Goal: Task Accomplishment & Management: Manage account settings

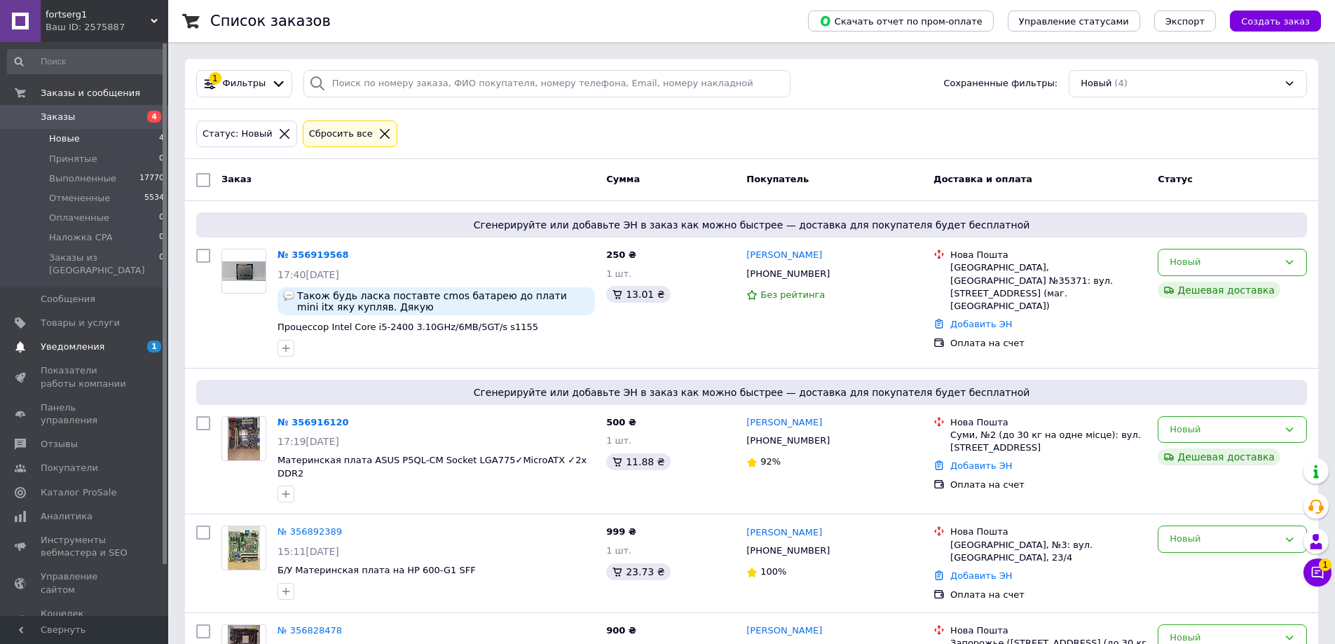
click at [65, 341] on span "Уведомления" at bounding box center [73, 347] width 64 height 13
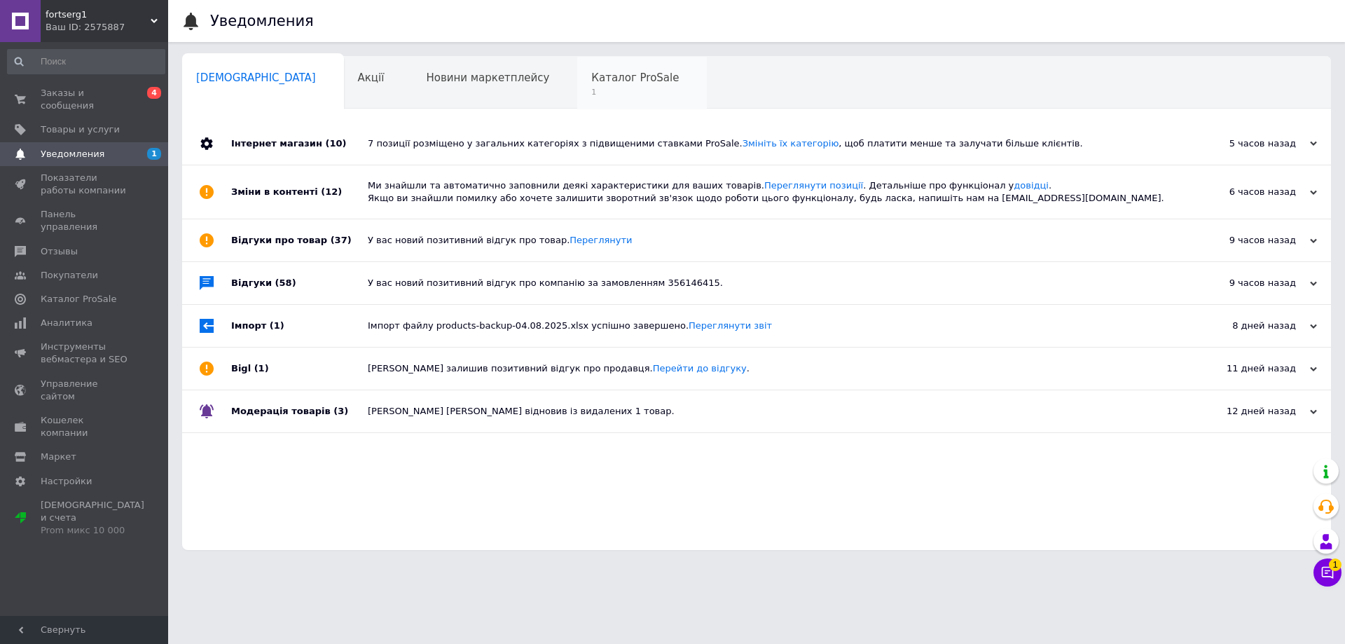
click at [577, 85] on div "Каталог ProSale 1" at bounding box center [642, 83] width 130 height 53
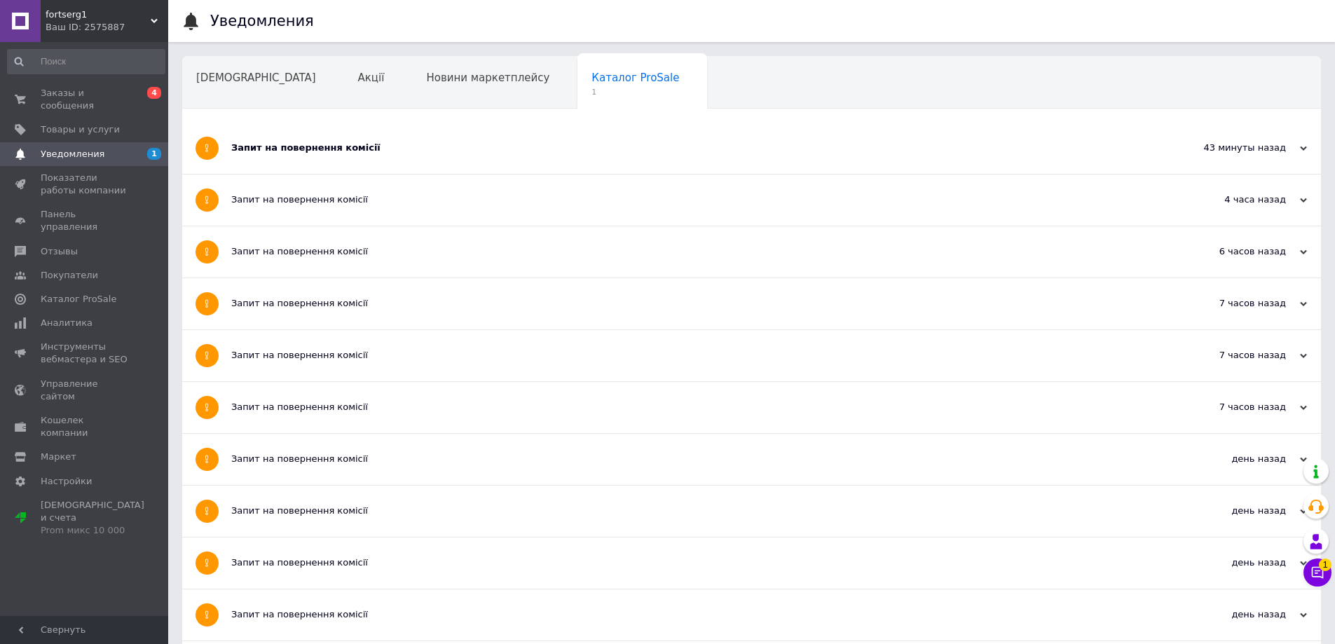
click at [287, 150] on div "Запит на повернення комісії" at bounding box center [699, 148] width 936 height 13
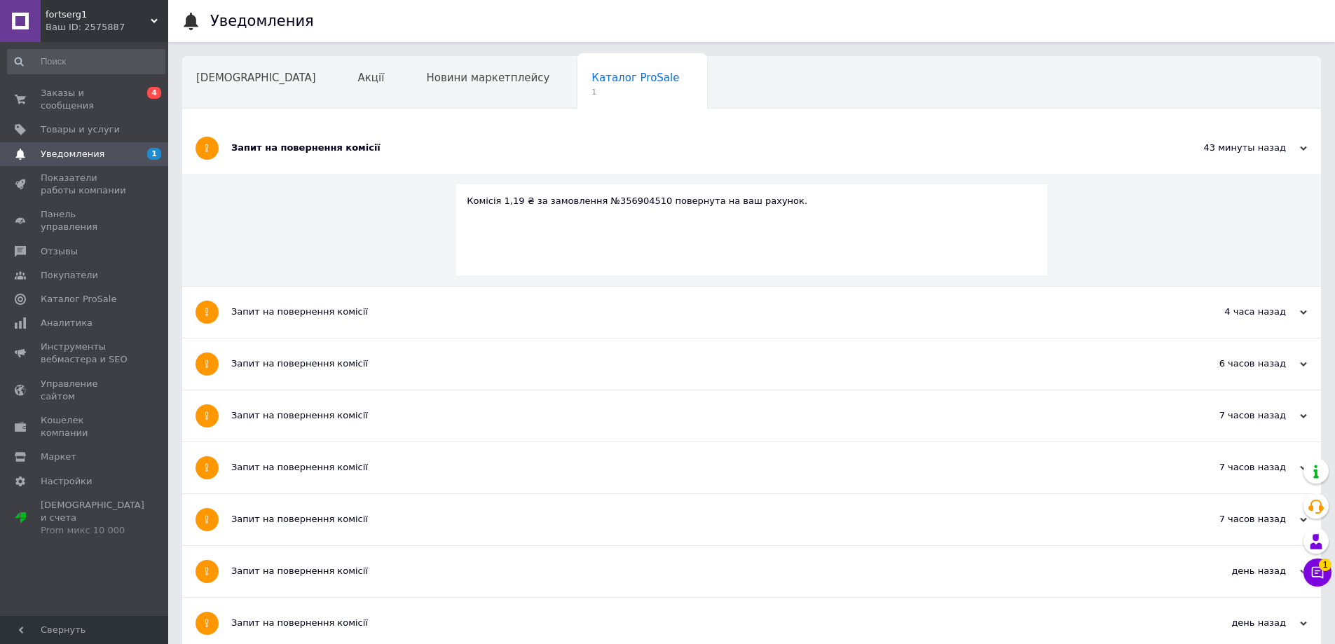
click at [287, 150] on div "Запит на повернення комісії" at bounding box center [699, 148] width 936 height 13
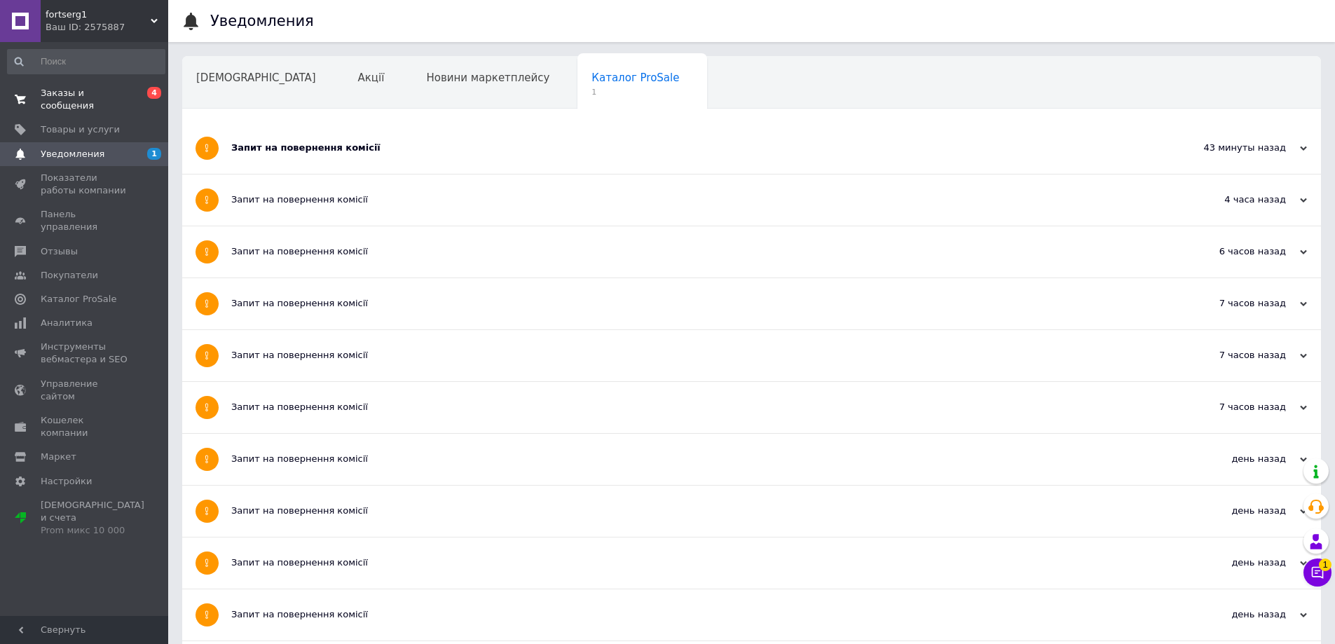
click at [53, 88] on span "Заказы и сообщения" at bounding box center [85, 99] width 89 height 25
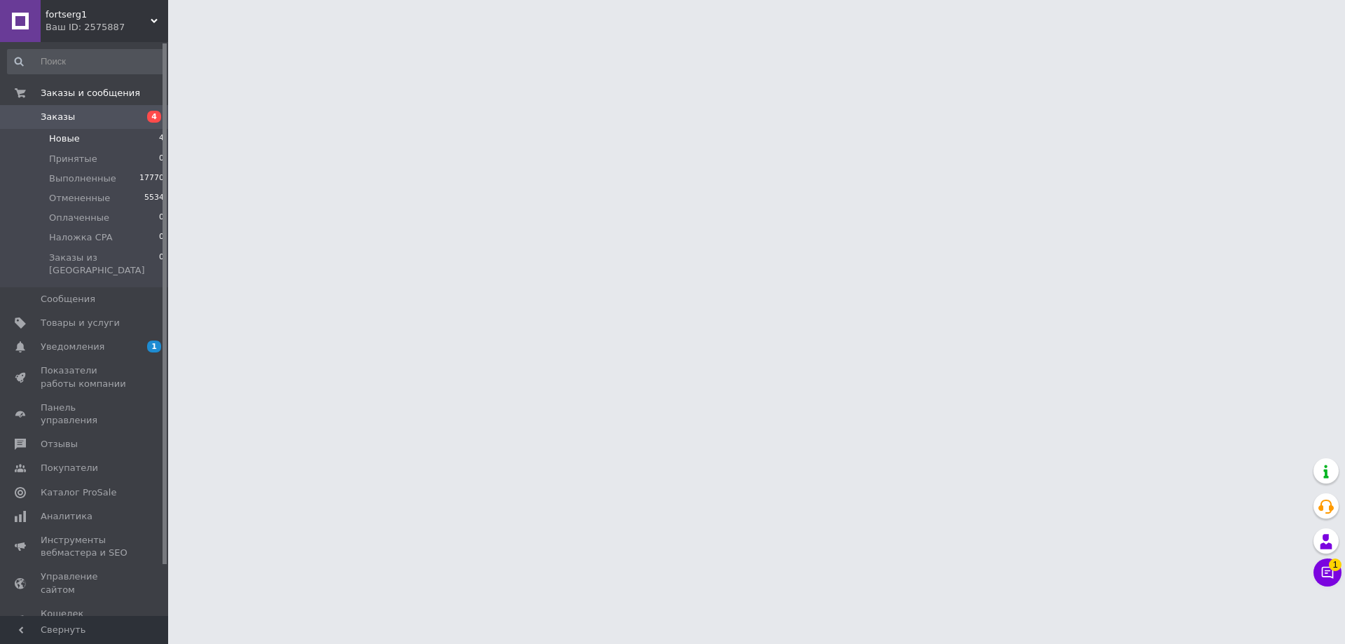
click at [63, 137] on span "Новые" at bounding box center [64, 138] width 31 height 13
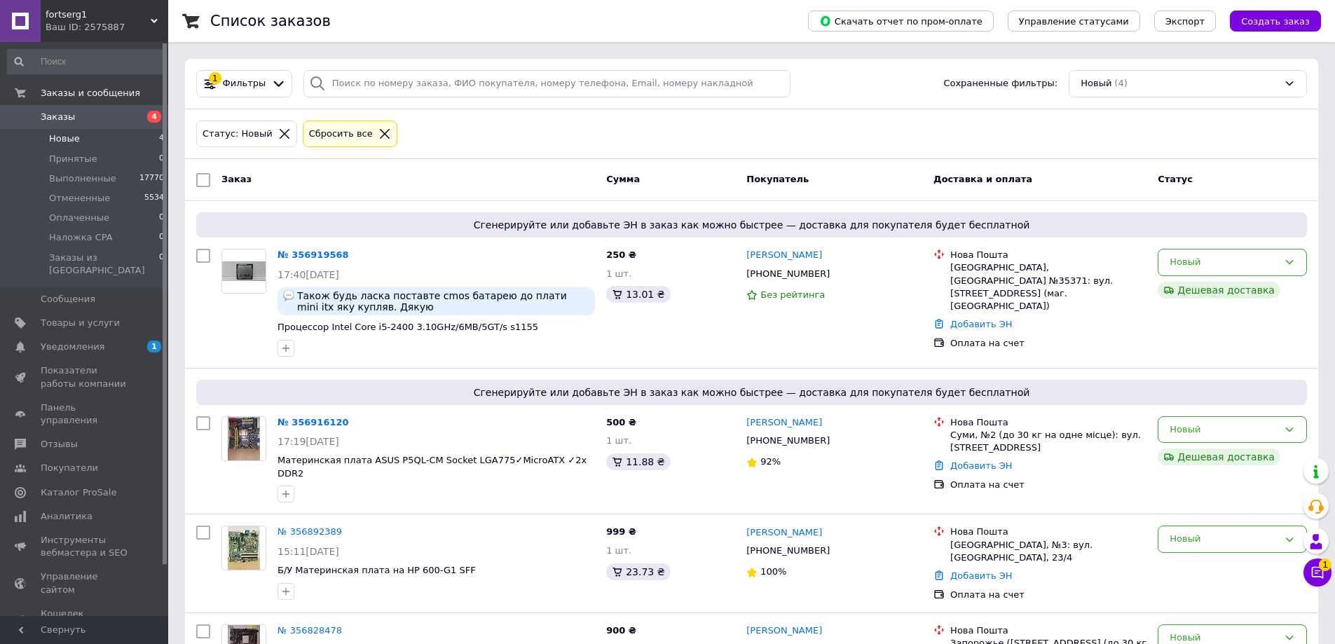
click at [80, 138] on li "Новые 4" at bounding box center [86, 139] width 172 height 20
